Goal: Transaction & Acquisition: Obtain resource

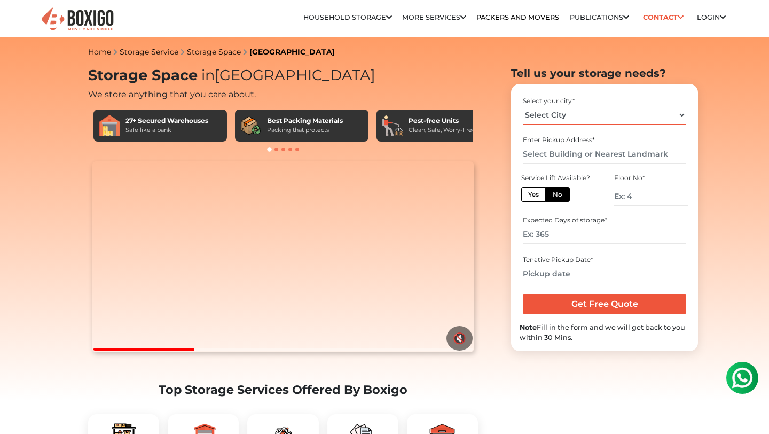
click at [645, 114] on select "Select City [GEOGRAPHIC_DATA] [GEOGRAPHIC_DATA] [GEOGRAPHIC_DATA] [GEOGRAPHIC_D…" at bounding box center [604, 115] width 163 height 19
select select "[GEOGRAPHIC_DATA]"
click at [523, 106] on select "Select City [GEOGRAPHIC_DATA] [GEOGRAPHIC_DATA] [GEOGRAPHIC_DATA] [GEOGRAPHIC_D…" at bounding box center [604, 115] width 163 height 19
click at [584, 152] on input "text" at bounding box center [604, 154] width 163 height 19
type input "h"
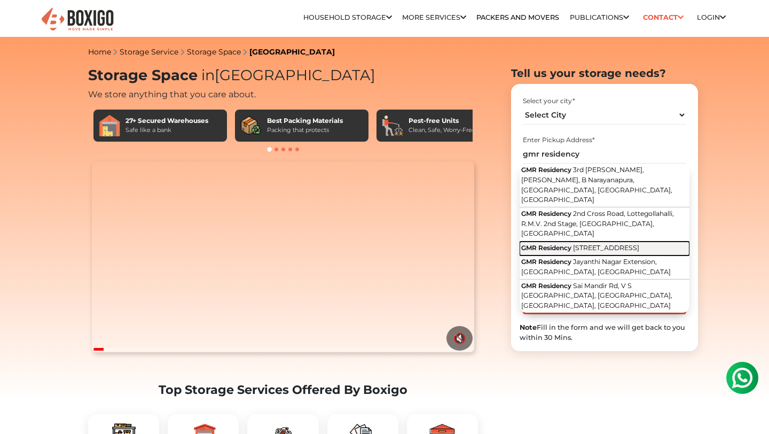
click at [584, 244] on span "[STREET_ADDRESS]" at bounding box center [606, 248] width 66 height 8
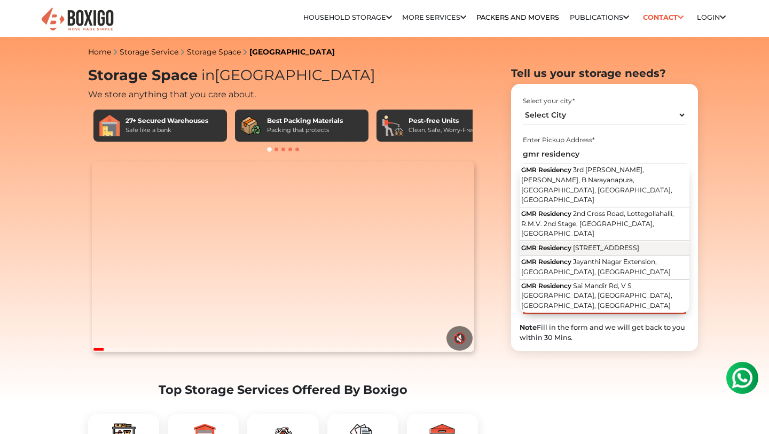
type input "GMR Residency, [STREET_ADDRESS]"
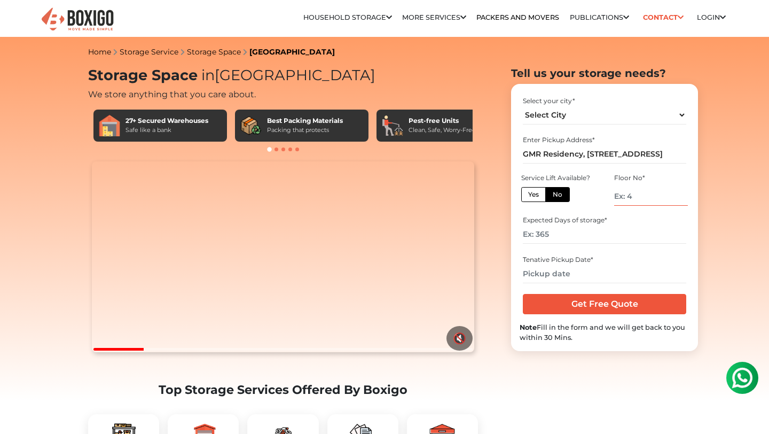
click at [643, 196] on input "number" at bounding box center [651, 196] width 74 height 19
type input "2"
click at [585, 226] on input "number" at bounding box center [604, 234] width 163 height 19
type input "120"
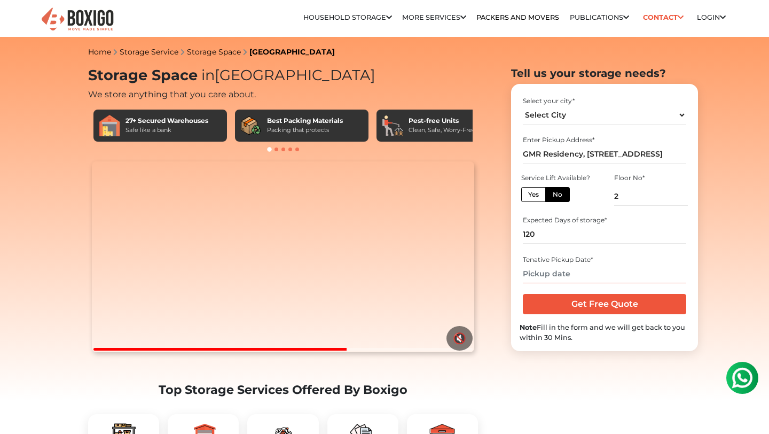
click at [549, 273] on input "text" at bounding box center [604, 273] width 163 height 19
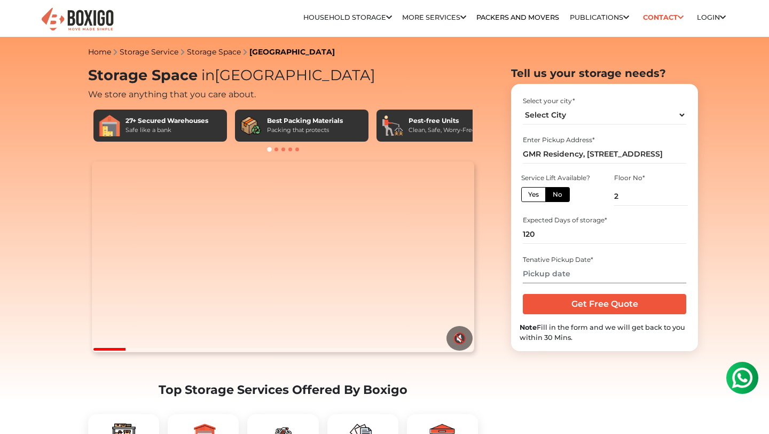
click at [545, 273] on input "text" at bounding box center [604, 273] width 163 height 19
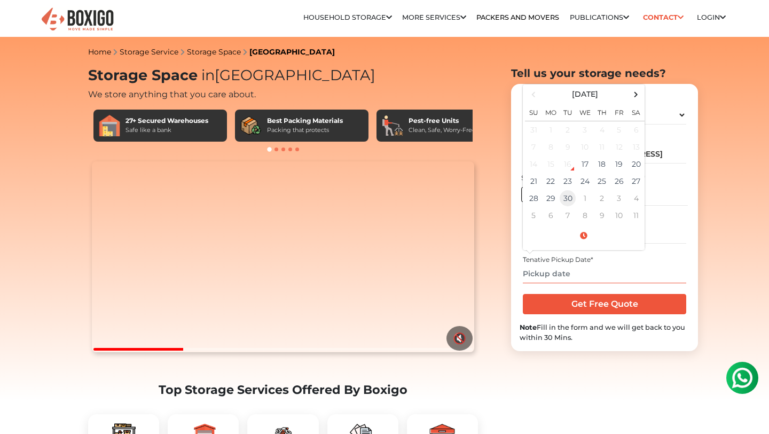
click at [571, 203] on td "30" at bounding box center [567, 198] width 17 height 17
type input "09/30/2025 12:00 AM"
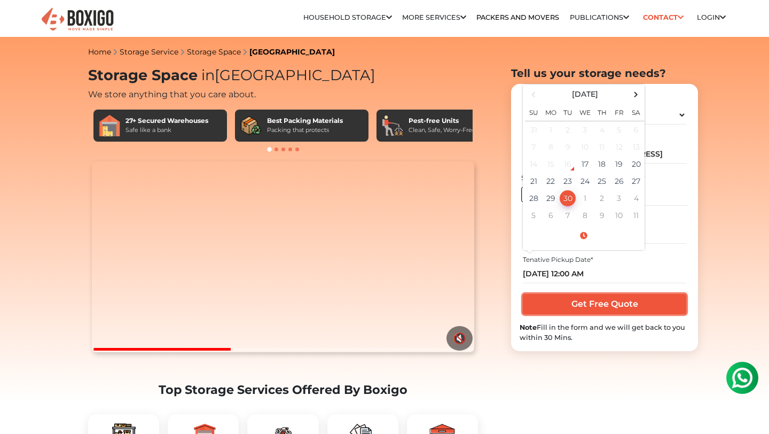
click at [583, 302] on input "Get Free Quote" at bounding box center [604, 304] width 163 height 20
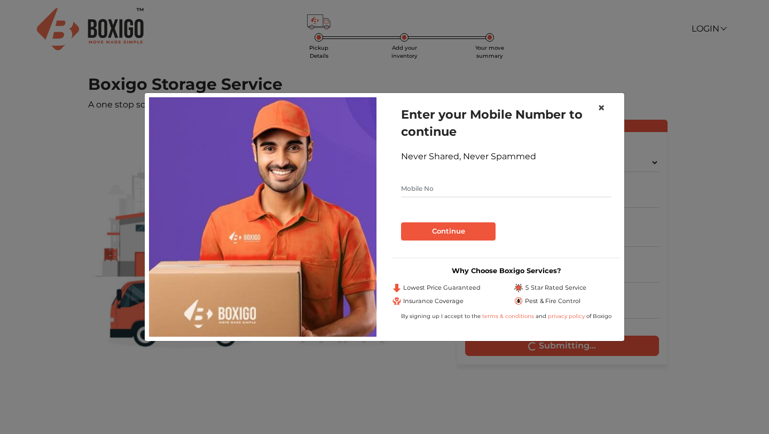
click at [603, 107] on span "×" at bounding box center [601, 107] width 7 height 15
